Goal: Navigation & Orientation: Find specific page/section

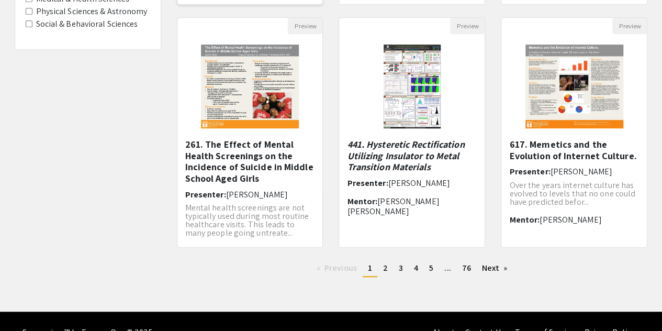
scroll to position [363, 0]
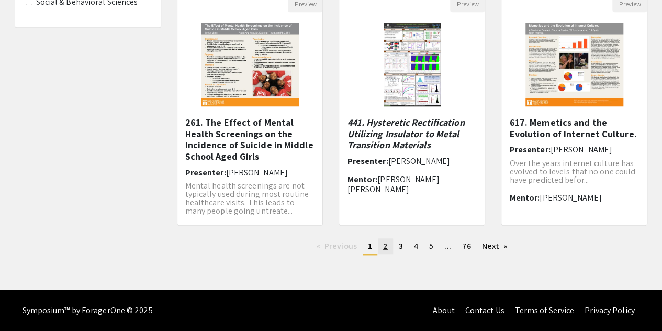
click at [384, 247] on span "2" at bounding box center [385, 245] width 5 height 11
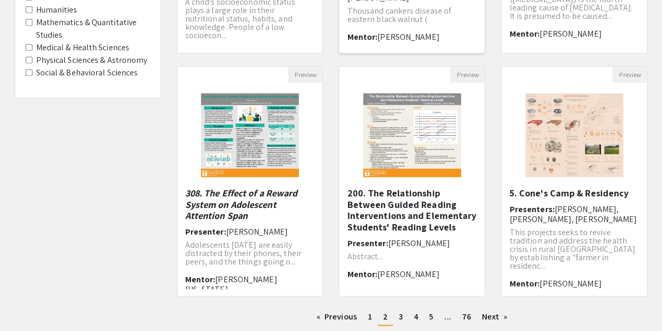
scroll to position [295, 0]
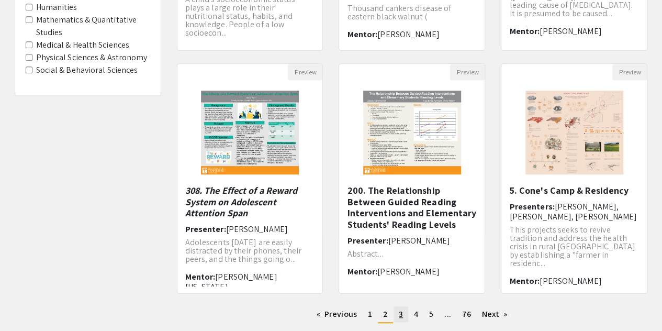
click at [403, 310] on link "page 3" at bounding box center [400, 314] width 15 height 16
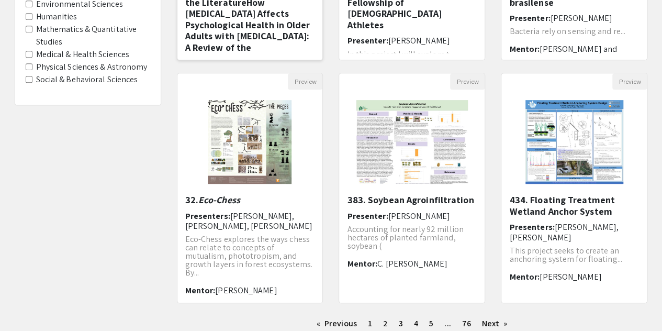
scroll to position [363, 0]
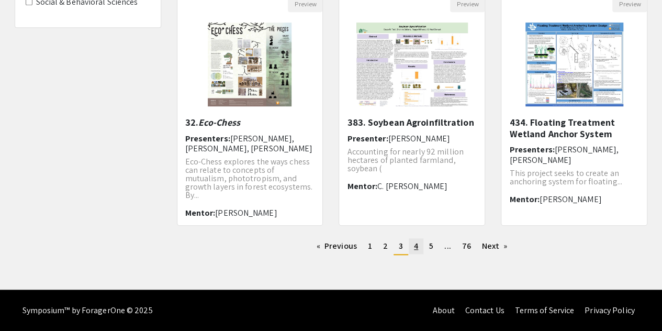
click at [419, 247] on link "page 4" at bounding box center [416, 246] width 15 height 16
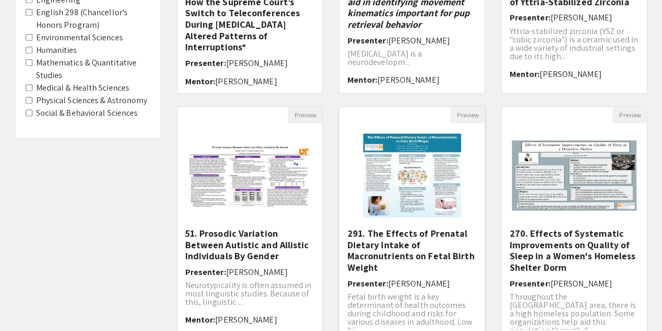
scroll to position [363, 0]
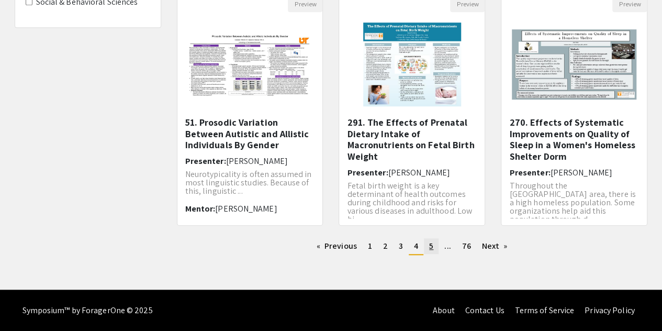
click at [433, 243] on span "5" at bounding box center [431, 245] width 4 height 11
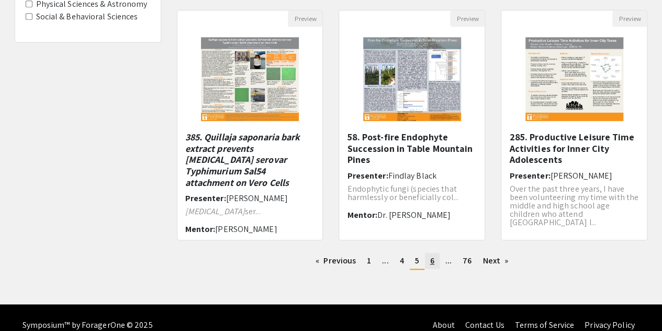
scroll to position [348, 0]
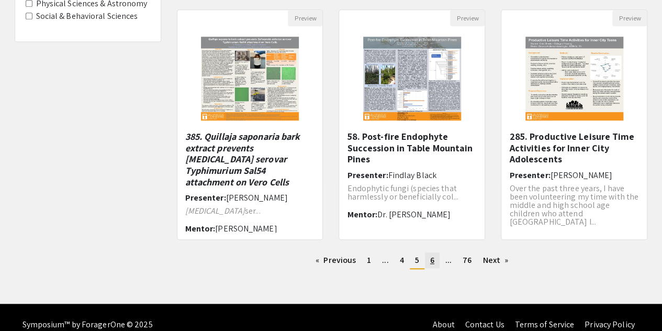
click at [432, 258] on span "6" at bounding box center [432, 259] width 4 height 11
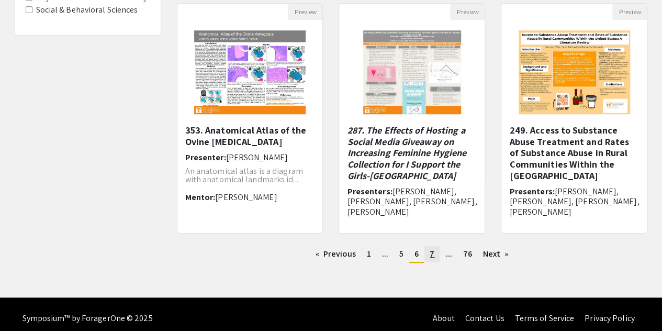
scroll to position [354, 0]
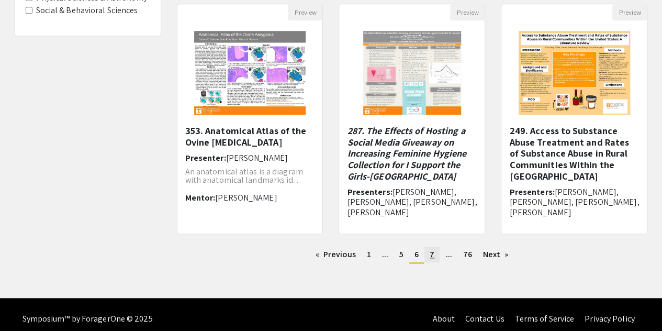
click at [436, 252] on link "page 7" at bounding box center [431, 254] width 15 height 16
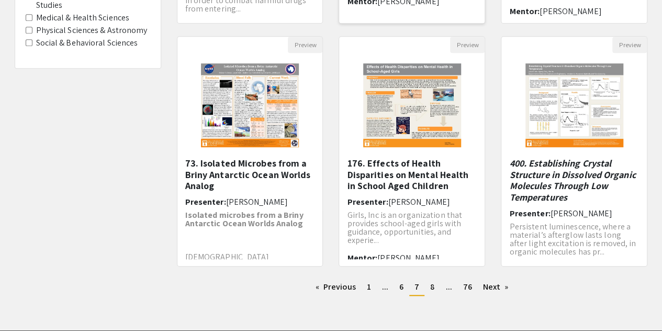
scroll to position [354, 0]
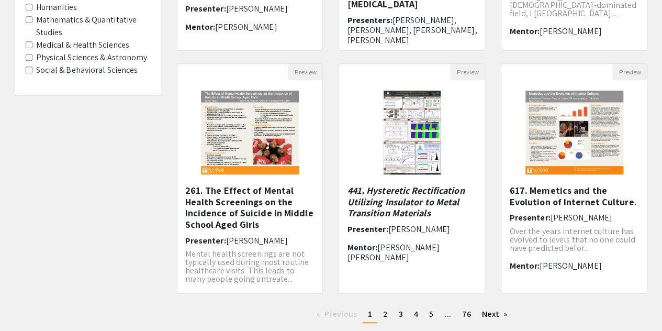
scroll to position [363, 0]
